Goal: Find specific fact

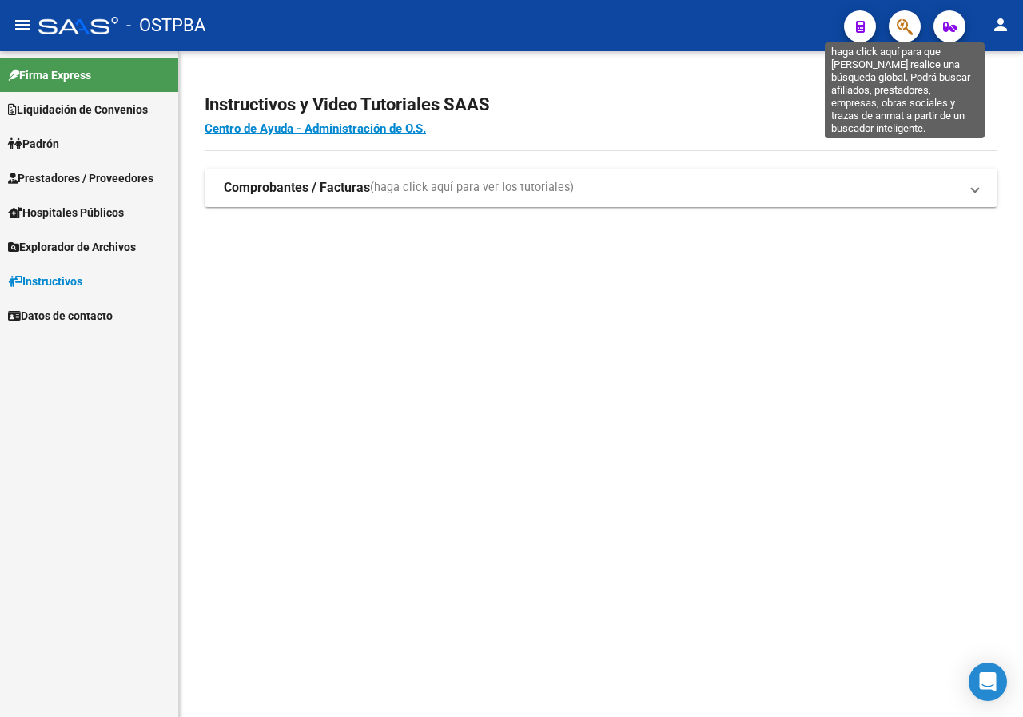
click at [901, 27] on icon "button" at bounding box center [905, 27] width 16 height 18
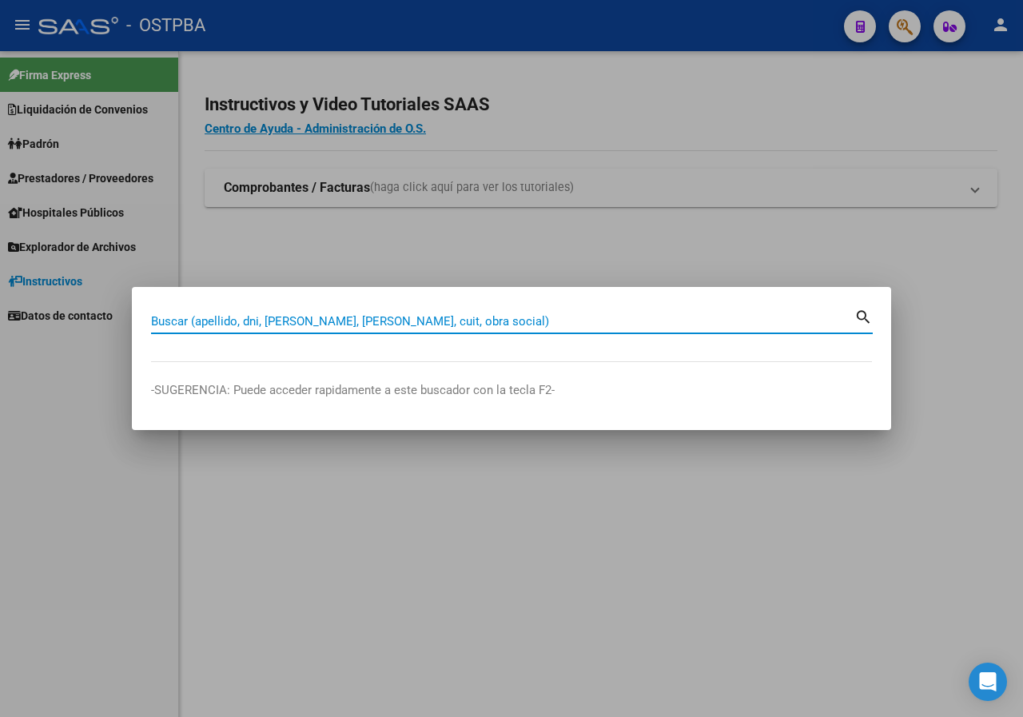
paste input "35392357"
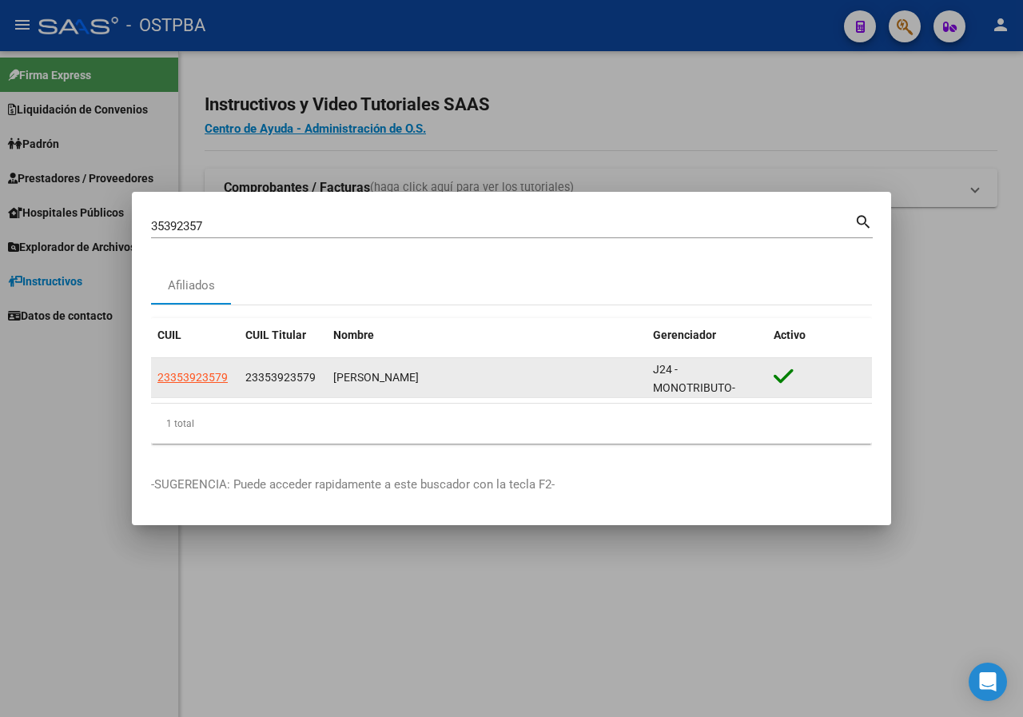
drag, startPoint x: 333, startPoint y: 380, endPoint x: 481, endPoint y: 376, distance: 147.9
click at [481, 376] on div "[PERSON_NAME]" at bounding box center [486, 377] width 307 height 18
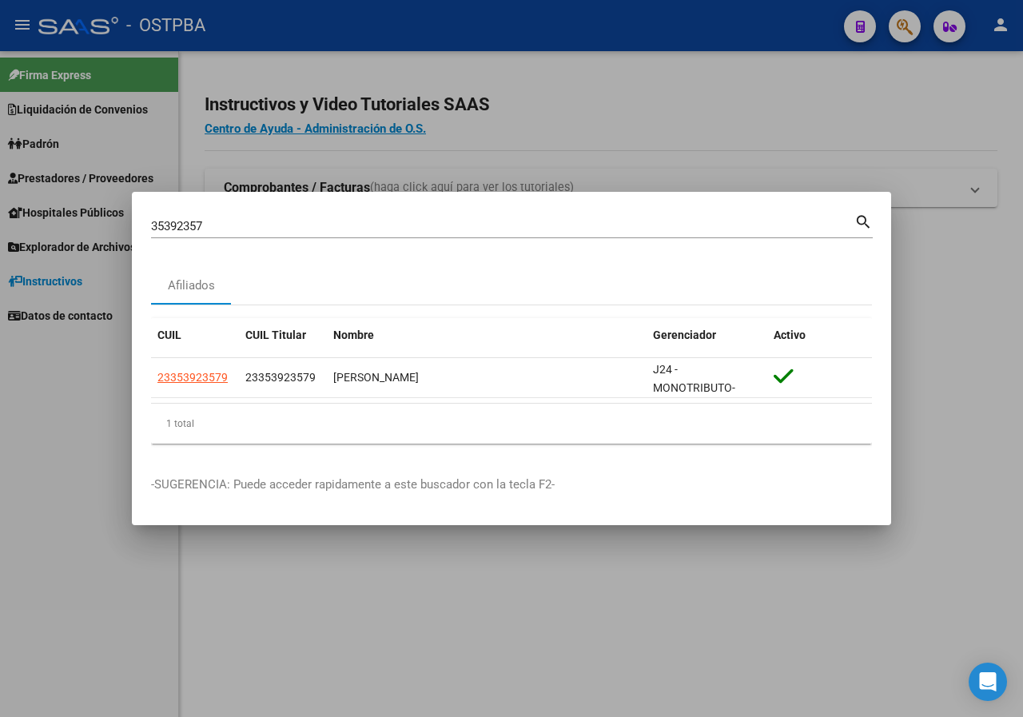
copy div "[PERSON_NAME]"
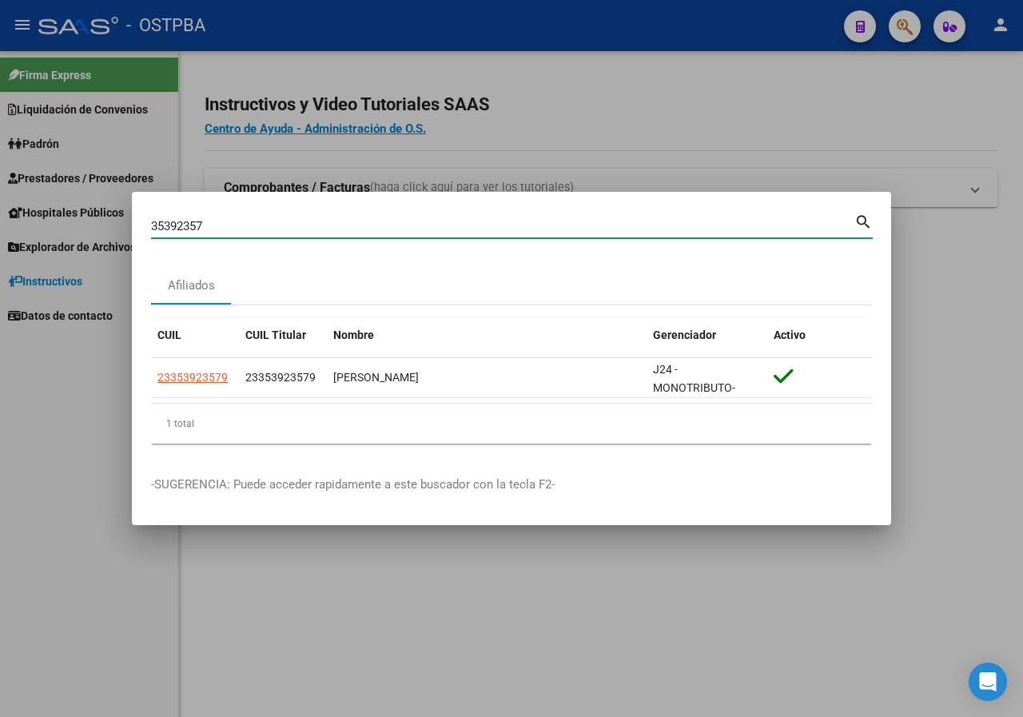
click at [249, 230] on input "35392357" at bounding box center [502, 226] width 703 height 14
paste input "6084239"
type input "36084239"
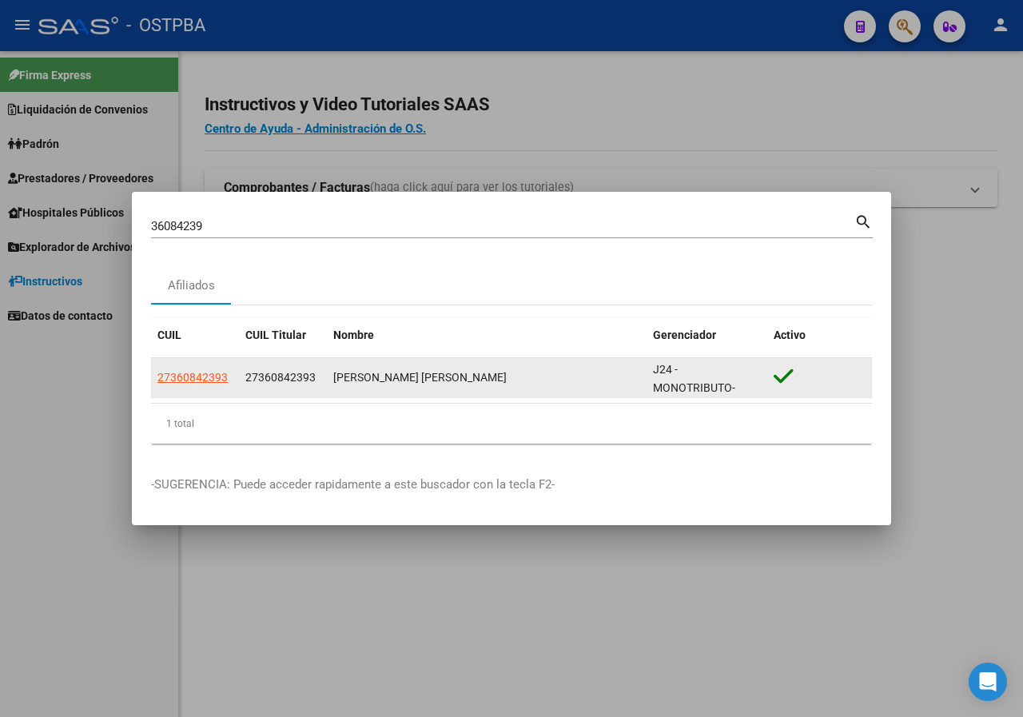
drag, startPoint x: 332, startPoint y: 377, endPoint x: 524, endPoint y: 376, distance: 191.8
click at [524, 376] on datatable-body-cell "[PERSON_NAME] [PERSON_NAME]" at bounding box center [487, 377] width 320 height 39
copy div "[PERSON_NAME] [PERSON_NAME]"
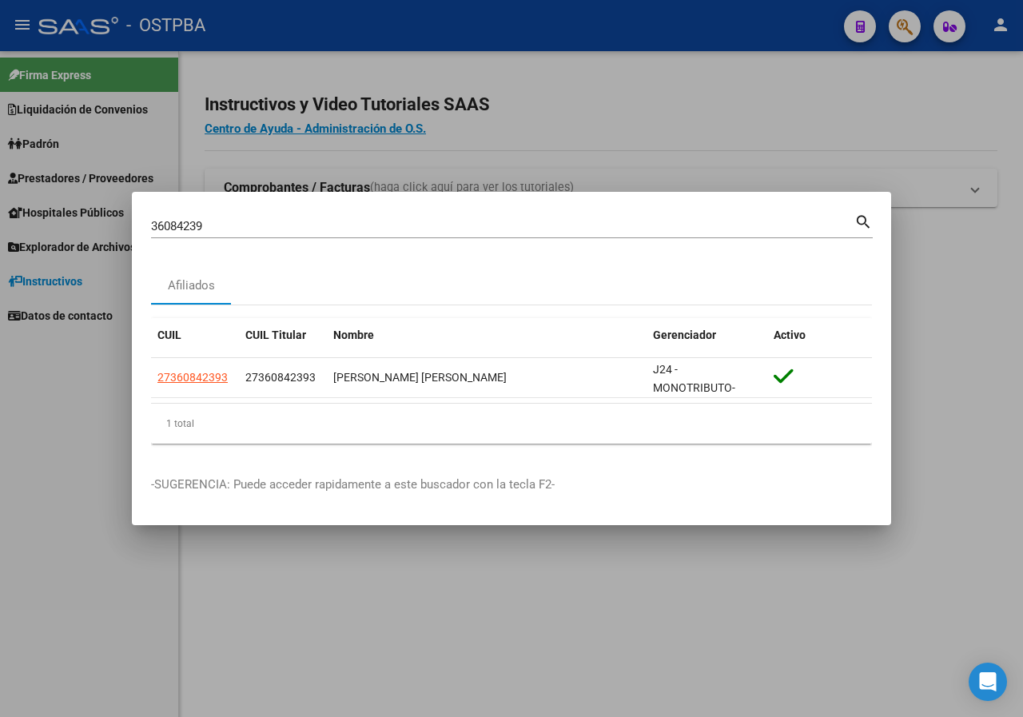
click at [399, 151] on div at bounding box center [511, 358] width 1023 height 717
